Goal: Task Accomplishment & Management: Manage account settings

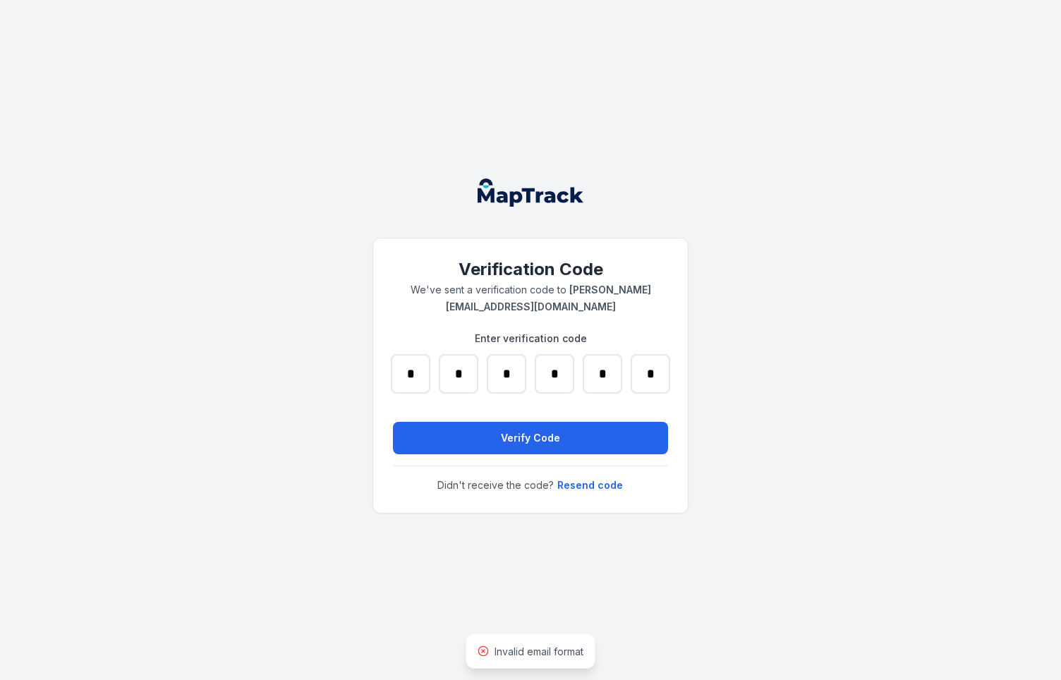
click at [379, 358] on div "Verification Code We've sent a verification code to [PERSON_NAME] [EMAIL_ADDRES…" at bounding box center [530, 375] width 315 height 274
click at [352, 358] on div "Verification Code We've sent a verification code to [PERSON_NAME] [EMAIL_ADDRES…" at bounding box center [530, 340] width 1061 height 680
click at [345, 82] on div "Verification Code We've sent a verification code to [PERSON_NAME] [EMAIL_ADDRES…" at bounding box center [530, 340] width 1061 height 680
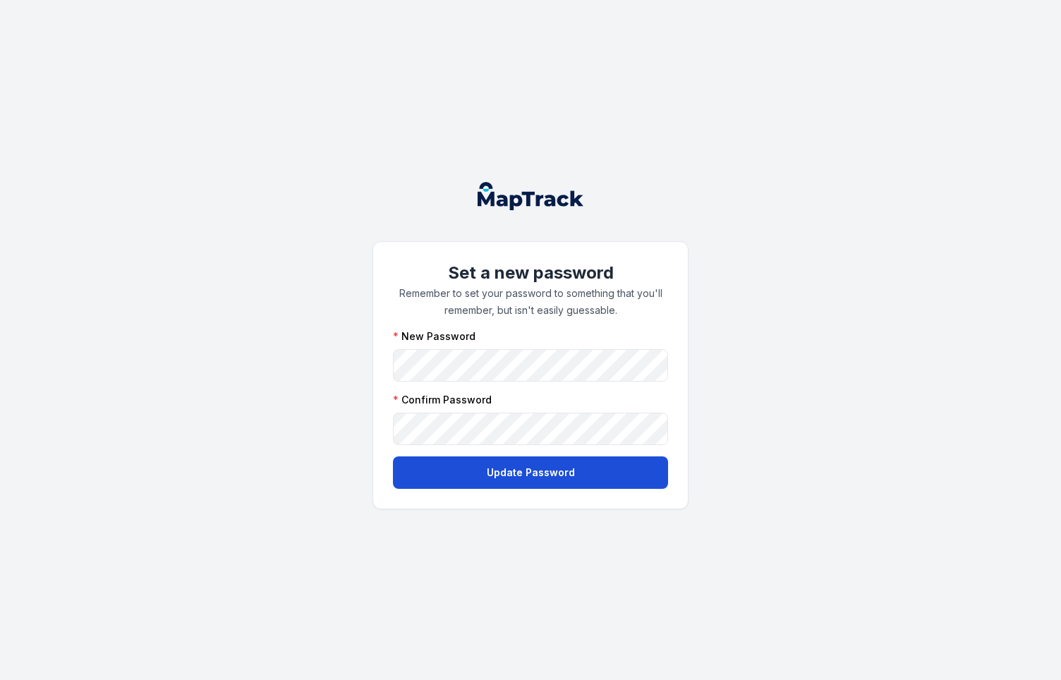
click at [422, 471] on button "Update Password" at bounding box center [530, 472] width 275 height 32
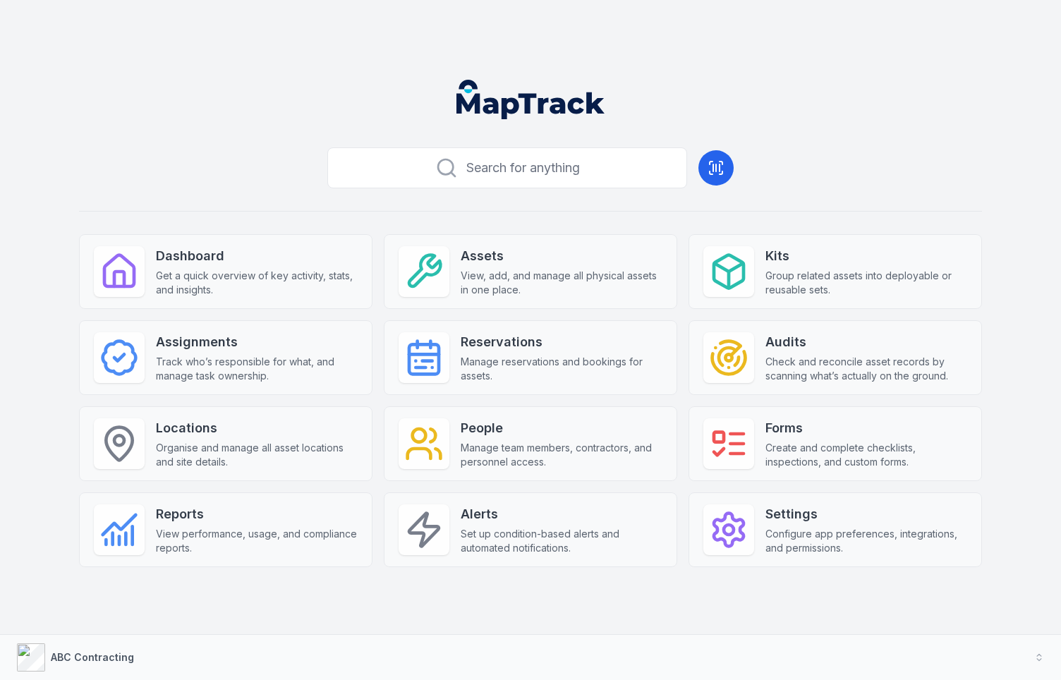
drag, startPoint x: 839, startPoint y: 160, endPoint x: 350, endPoint y: 90, distance: 494.5
click at [839, 160] on div "Search for anything Dashboard Get a quick overview of key activity, stats, and …" at bounding box center [530, 377] width 903 height 470
click at [166, 75] on header at bounding box center [530, 104] width 1027 height 73
click at [183, 69] on header at bounding box center [530, 104] width 1027 height 73
